Goal: Browse casually

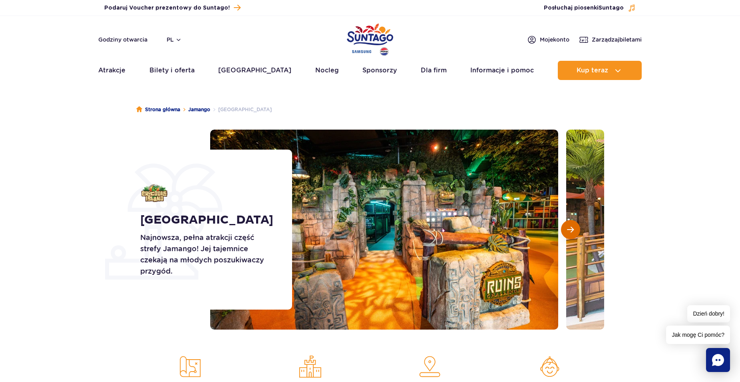
click at [570, 222] on button "Następny slajd" at bounding box center [570, 229] width 19 height 19
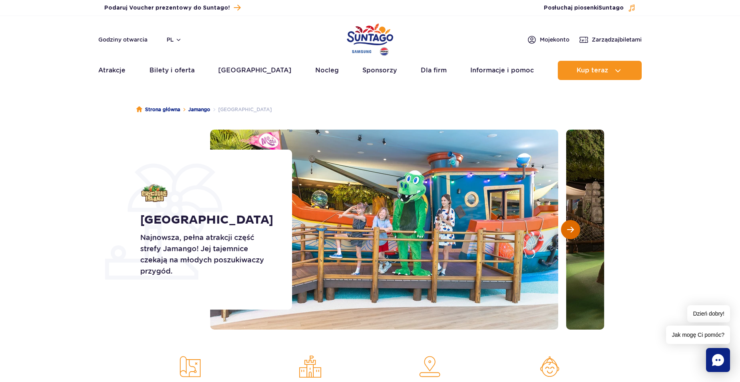
click at [570, 222] on button "Następny slajd" at bounding box center [570, 229] width 19 height 19
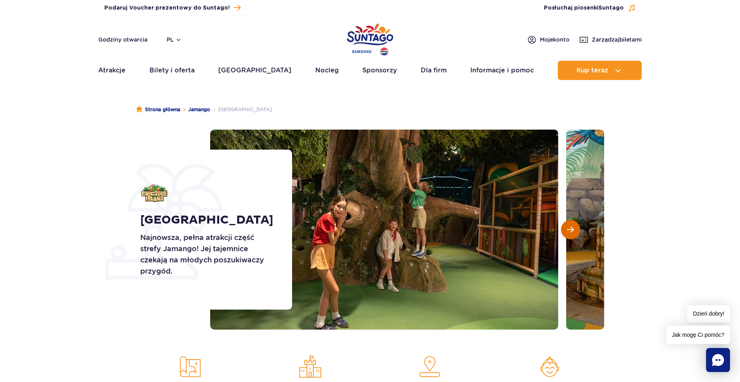
click at [570, 222] on button "Następny slajd" at bounding box center [570, 229] width 19 height 19
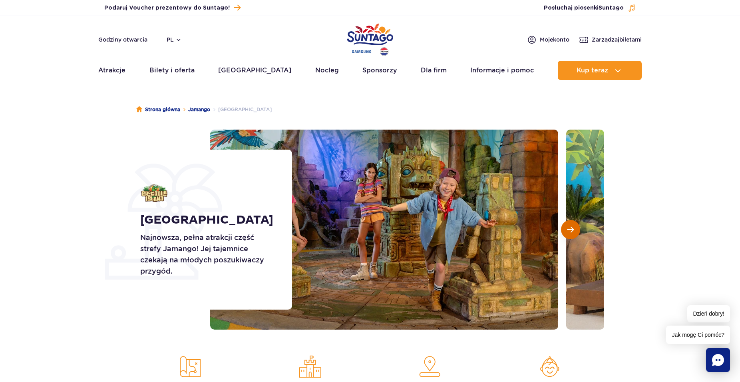
click at [570, 222] on button "Następny slajd" at bounding box center [570, 229] width 19 height 19
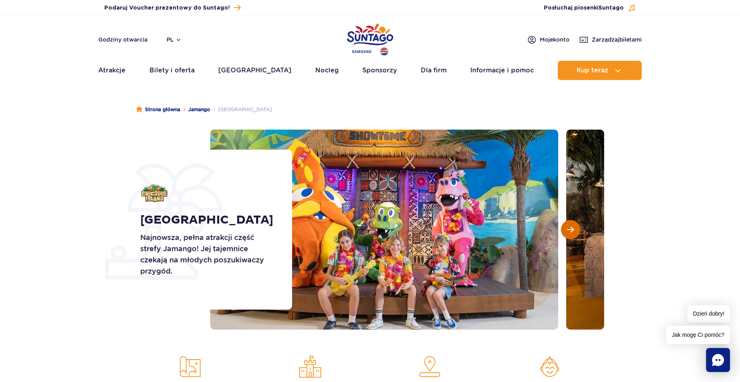
click at [570, 222] on button "Następny slajd" at bounding box center [570, 229] width 19 height 19
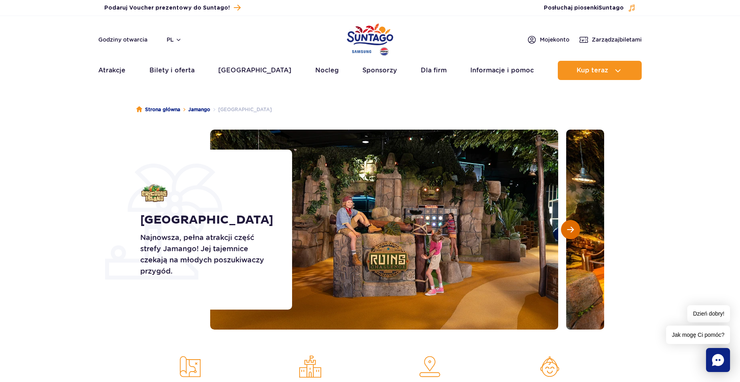
click at [570, 222] on button "Następny slajd" at bounding box center [570, 229] width 19 height 19
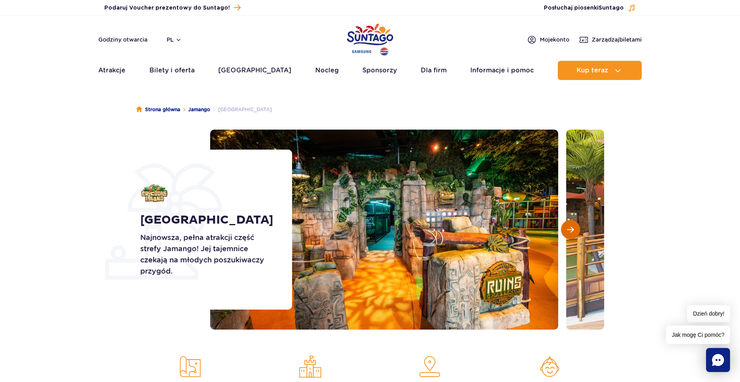
click at [570, 222] on button "Następny slajd" at bounding box center [570, 229] width 19 height 19
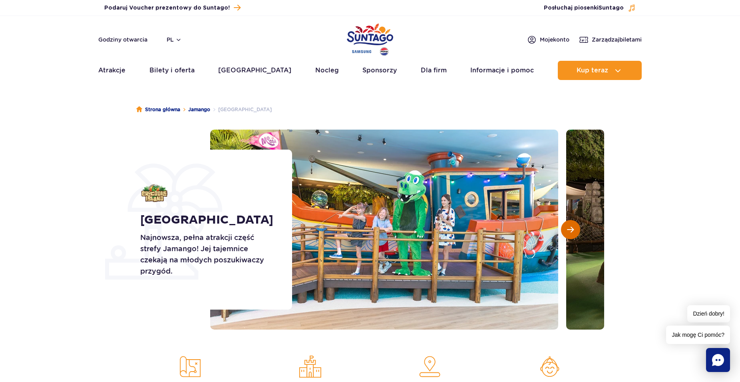
click at [570, 222] on button "Następny slajd" at bounding box center [570, 229] width 19 height 19
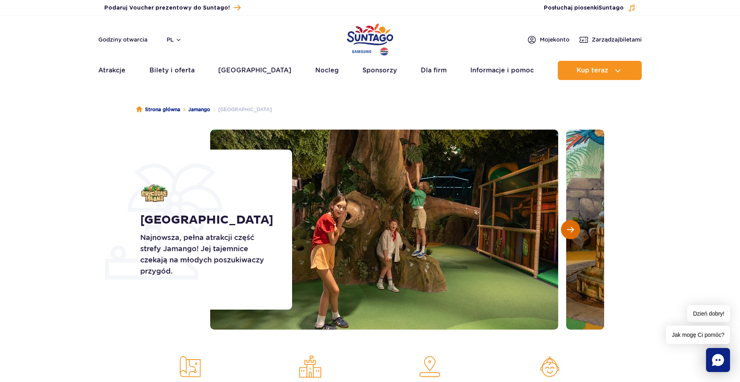
click at [570, 222] on button "Następny slajd" at bounding box center [570, 229] width 19 height 19
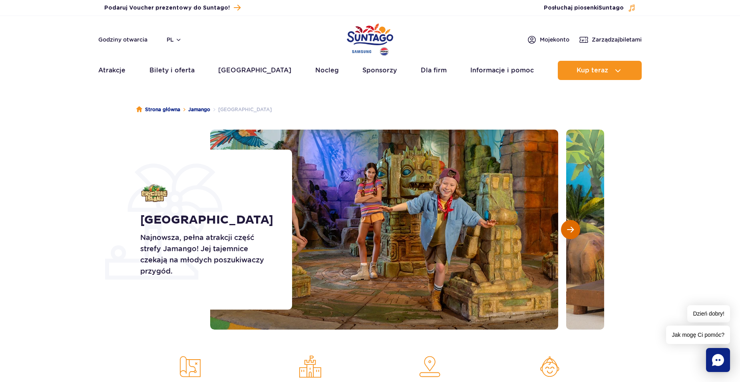
click at [570, 222] on button "Następny slajd" at bounding box center [570, 229] width 19 height 19
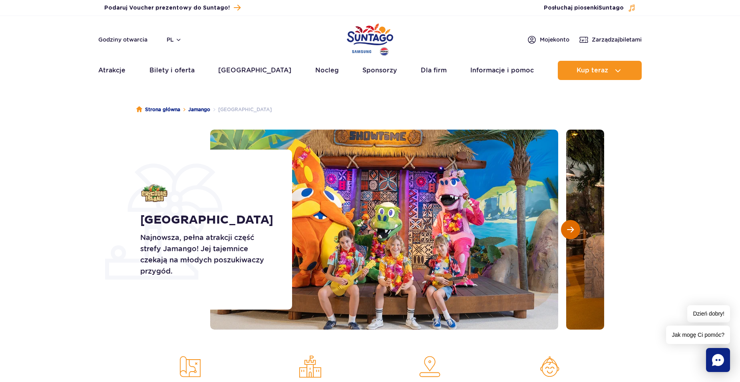
click at [570, 222] on button "Następny slajd" at bounding box center [570, 229] width 19 height 19
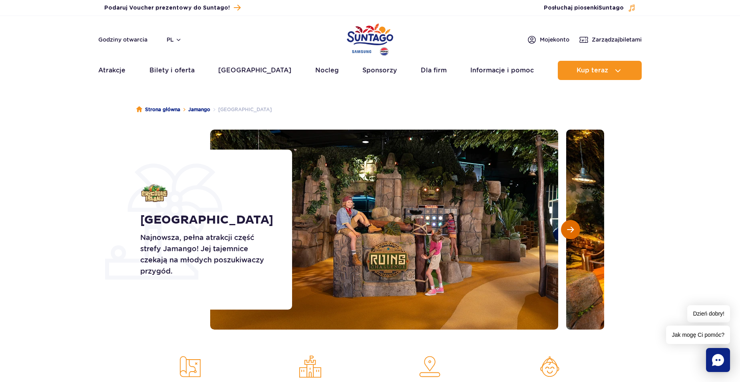
click at [570, 222] on button "Następny slajd" at bounding box center [570, 229] width 19 height 19
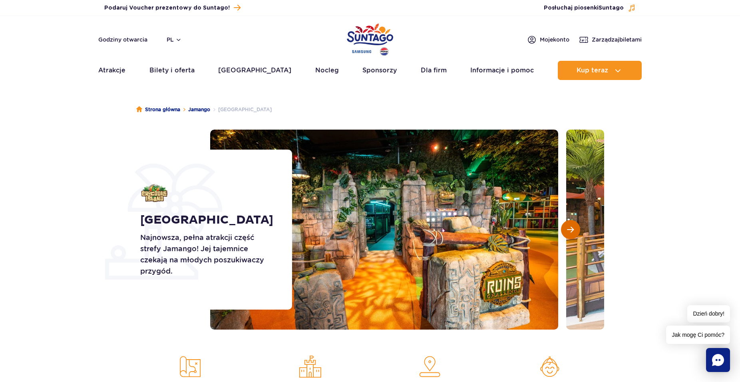
click at [570, 222] on button "Następny slajd" at bounding box center [570, 229] width 19 height 19
